Goal: Information Seeking & Learning: Learn about a topic

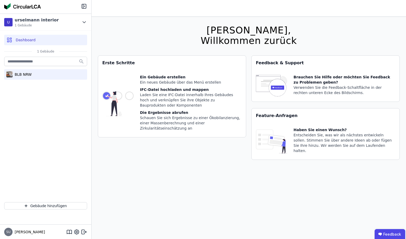
click at [56, 74] on div "BLB NRW" at bounding box center [45, 74] width 83 height 10
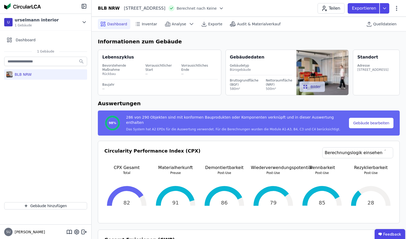
select select "*"
click at [147, 24] on span "Inventar" at bounding box center [149, 23] width 15 height 5
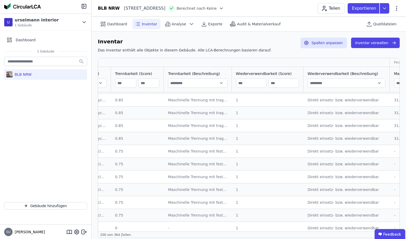
scroll to position [127, 1064]
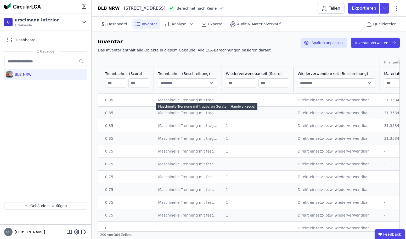
click at [173, 112] on div "Maschinelle Trennung mit tragbaren Geräten (Handwerkzeug)" at bounding box center [187, 112] width 59 height 5
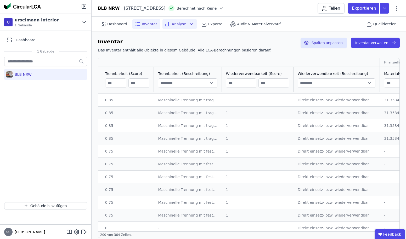
click at [176, 21] on span "Analyse" at bounding box center [179, 23] width 14 height 5
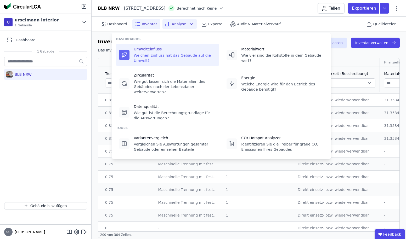
click at [167, 53] on div "Welchen Einfluss hat das Gebäude auf die Umwelt?" at bounding box center [175, 58] width 82 height 10
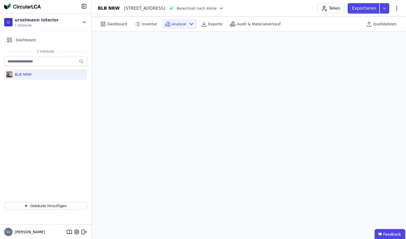
click at [182, 23] on span "Analyse" at bounding box center [179, 23] width 14 height 5
click at [251, 24] on span "Audit & Materialverkauf" at bounding box center [258, 23] width 43 height 5
click at [104, 27] on icon at bounding box center [103, 24] width 6 height 6
select select "*"
